Goal: Task Accomplishment & Management: Use online tool/utility

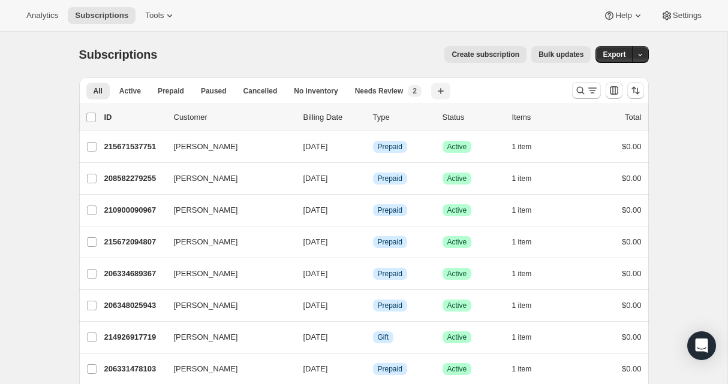
click at [443, 92] on icon "button" at bounding box center [441, 91] width 12 height 12
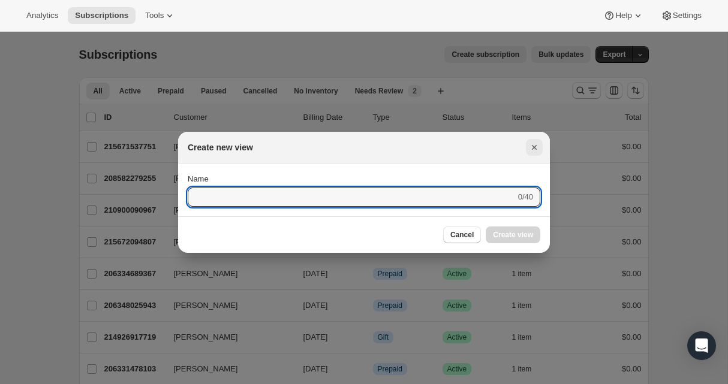
click at [537, 143] on icon "Close" at bounding box center [534, 148] width 12 height 12
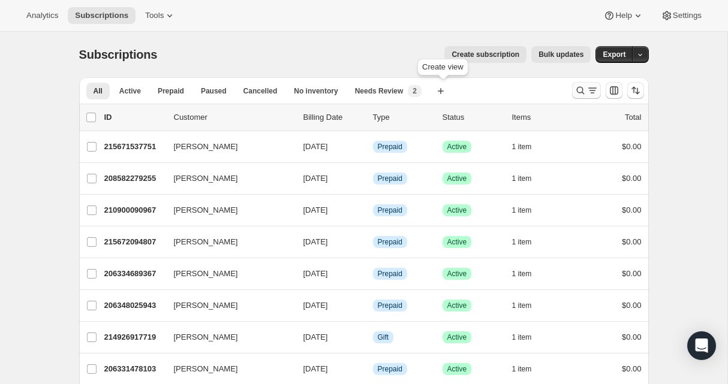
click at [582, 92] on icon "Search and filter results" at bounding box center [580, 91] width 8 height 8
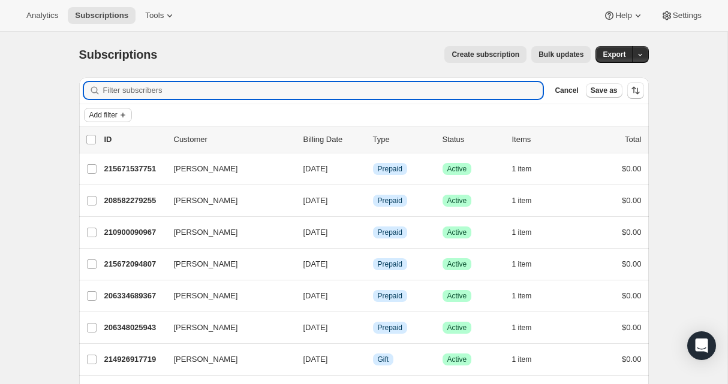
click at [116, 118] on span "Add filter" at bounding box center [103, 115] width 28 height 10
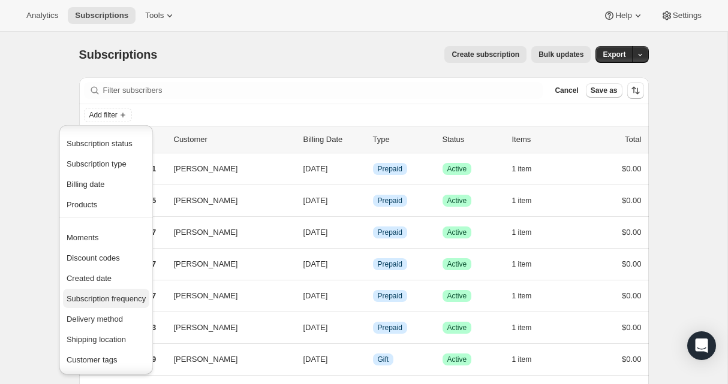
scroll to position [3, 0]
click at [107, 315] on span "Delivery method" at bounding box center [95, 318] width 56 height 9
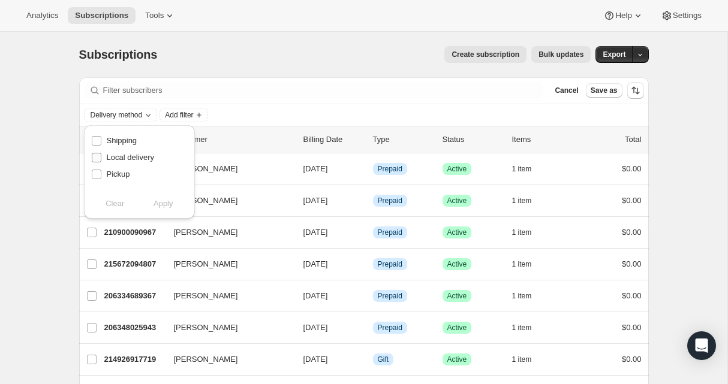
click at [130, 159] on span "Local delivery" at bounding box center [131, 157] width 48 height 9
click at [101, 159] on input "Local delivery" at bounding box center [97, 158] width 10 height 10
checkbox input "true"
click at [162, 212] on button "Apply" at bounding box center [163, 203] width 63 height 19
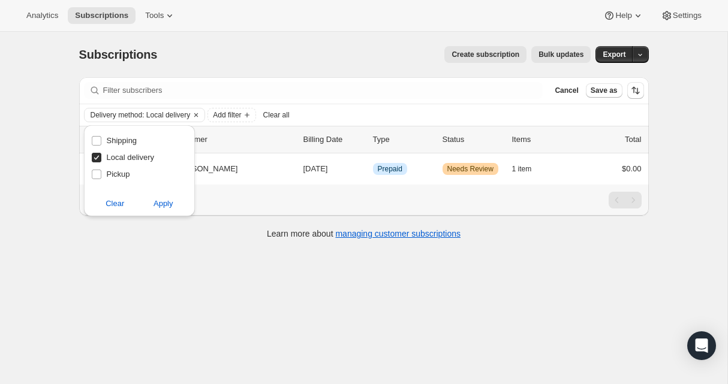
click at [70, 197] on div "Filter subscribers Cancel Save as Delivery method: Local delivery Add filter Cl…" at bounding box center [359, 160] width 579 height 184
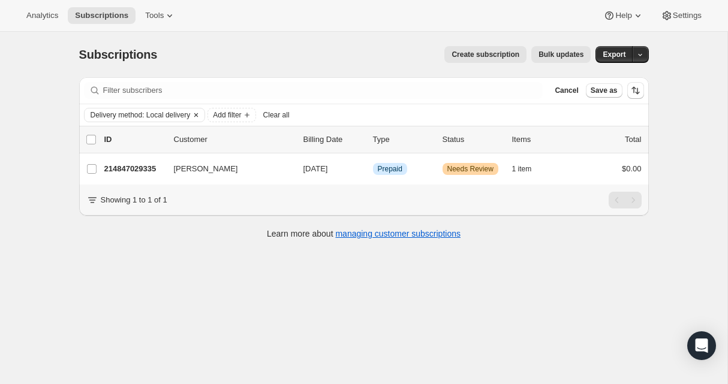
click at [198, 114] on icon "Clear" at bounding box center [196, 115] width 4 height 4
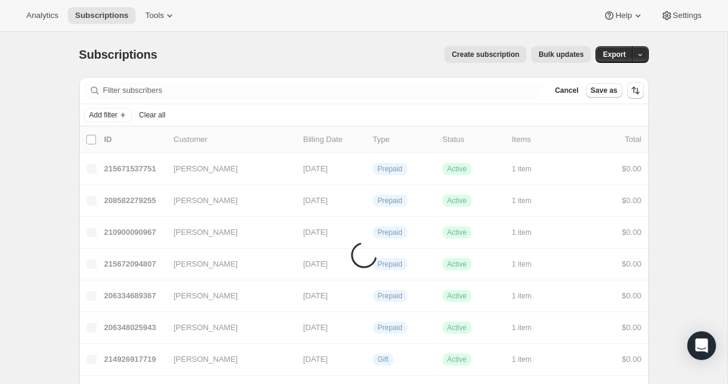
click at [204, 114] on div "Add filter Clear all" at bounding box center [364, 115] width 560 height 14
click at [121, 116] on icon "Add filter" at bounding box center [123, 115] width 10 height 10
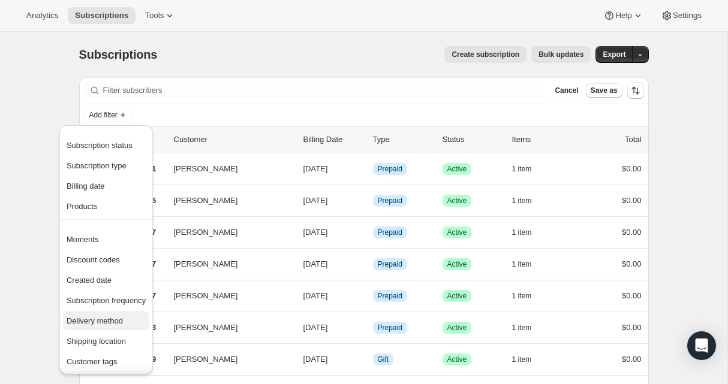
click at [118, 322] on span "Delivery method" at bounding box center [95, 321] width 56 height 9
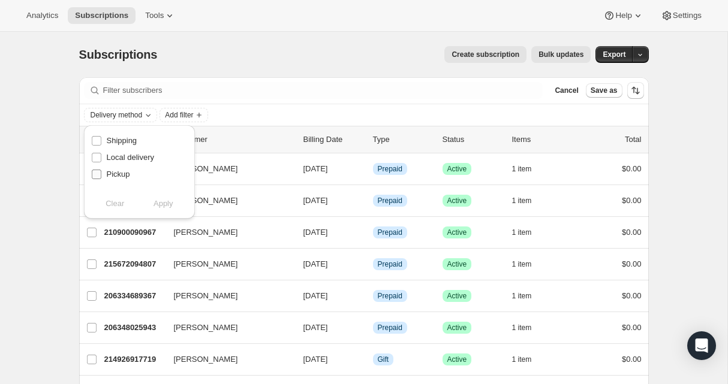
click at [124, 173] on span "Pickup" at bounding box center [118, 174] width 23 height 9
click at [101, 173] on input "Pickup" at bounding box center [97, 175] width 10 height 10
checkbox input "true"
click at [167, 205] on span "Apply" at bounding box center [164, 204] width 20 height 12
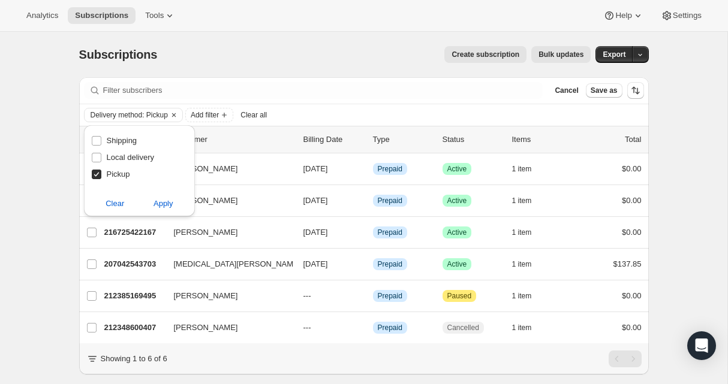
click at [63, 137] on div "Subscriptions. This page is ready Subscriptions Create subscription Bulk update…" at bounding box center [363, 224] width 727 height 384
